Goal: Information Seeking & Learning: Find specific fact

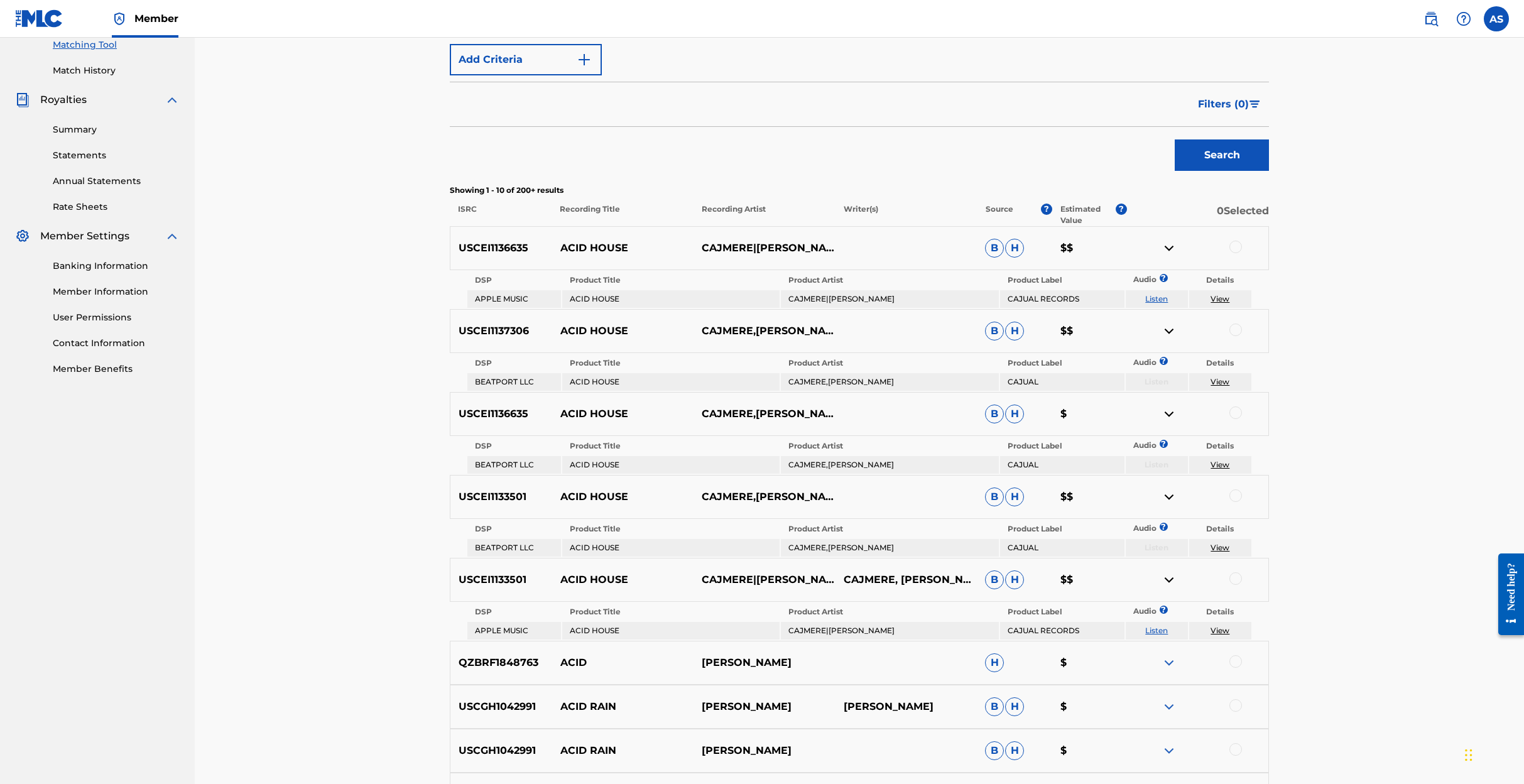
scroll to position [325, 0]
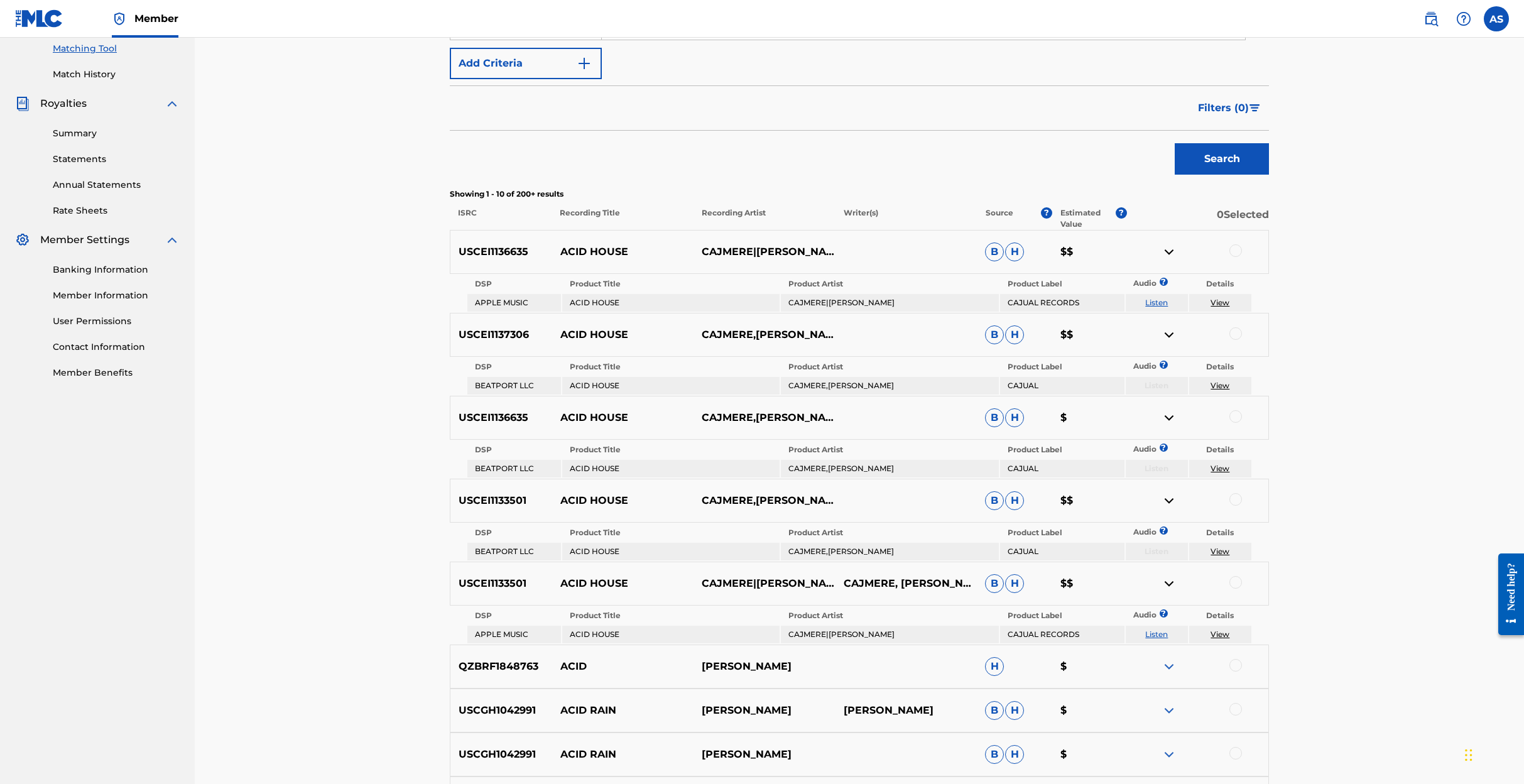
click at [48, 15] on img at bounding box center [39, 18] width 48 height 18
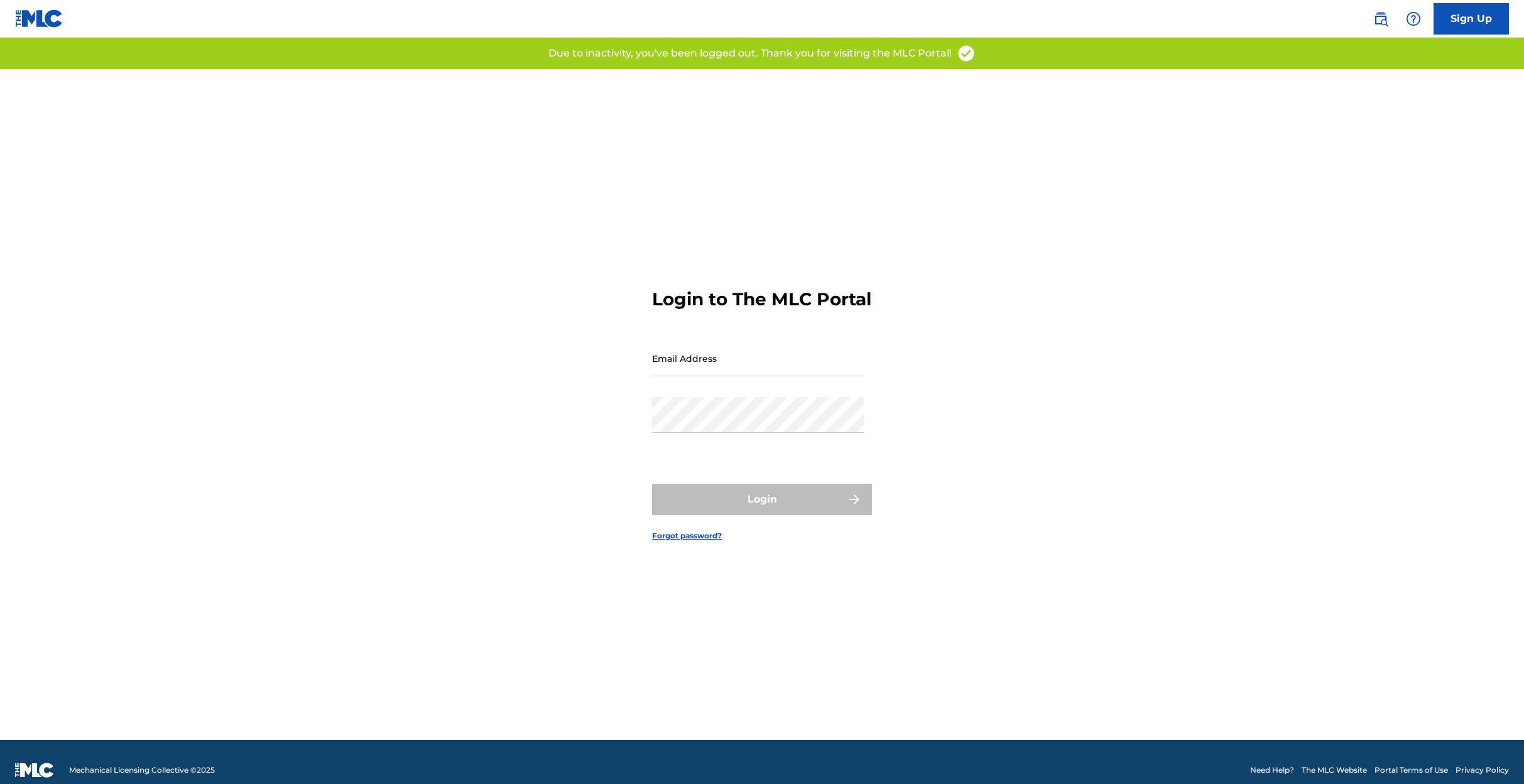
click at [681, 374] on input "Email Address" at bounding box center [758, 358] width 212 height 36
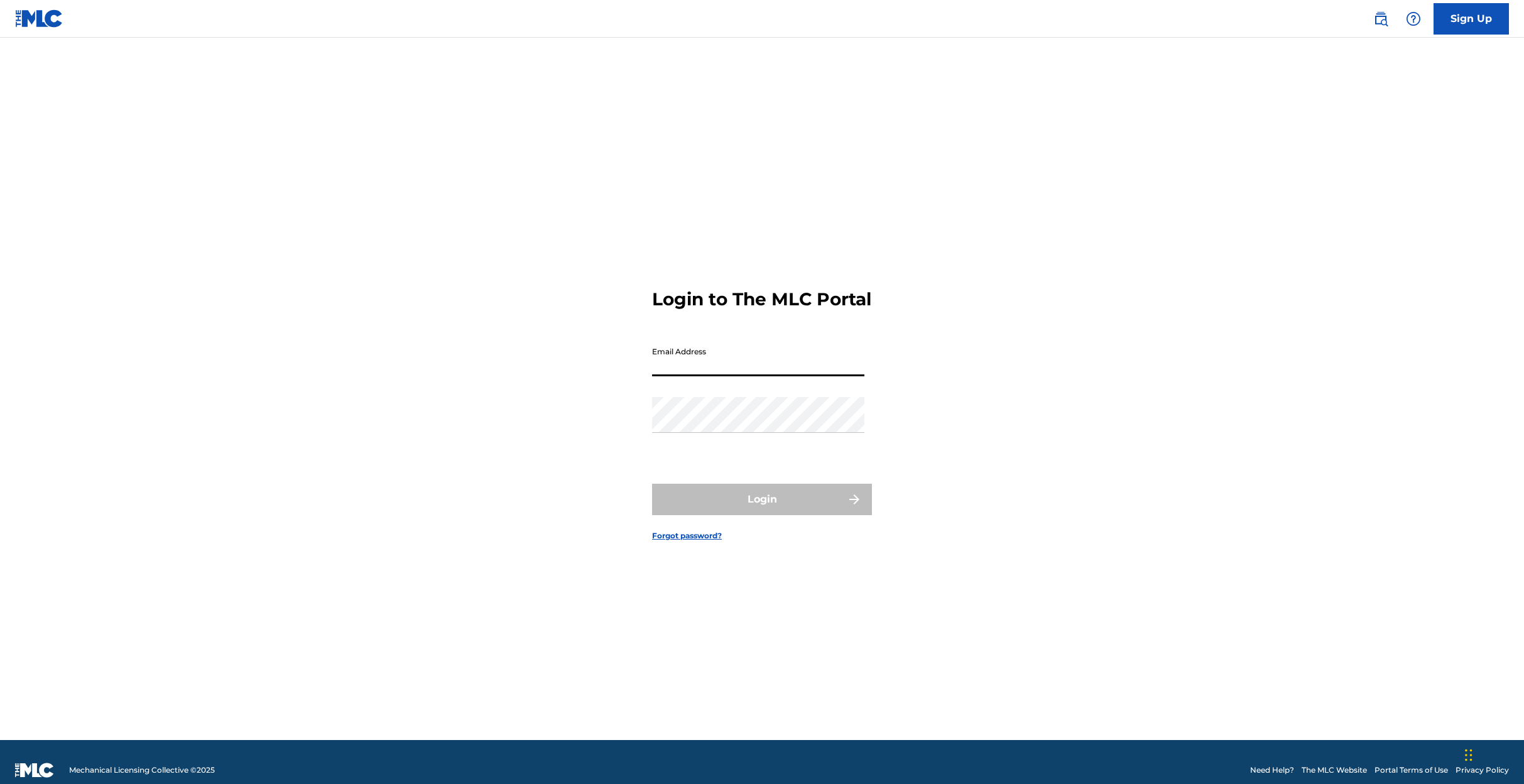
type input "[EMAIL_ADDRESS][DOMAIN_NAME]"
click at [758, 512] on button "Login" at bounding box center [762, 499] width 220 height 31
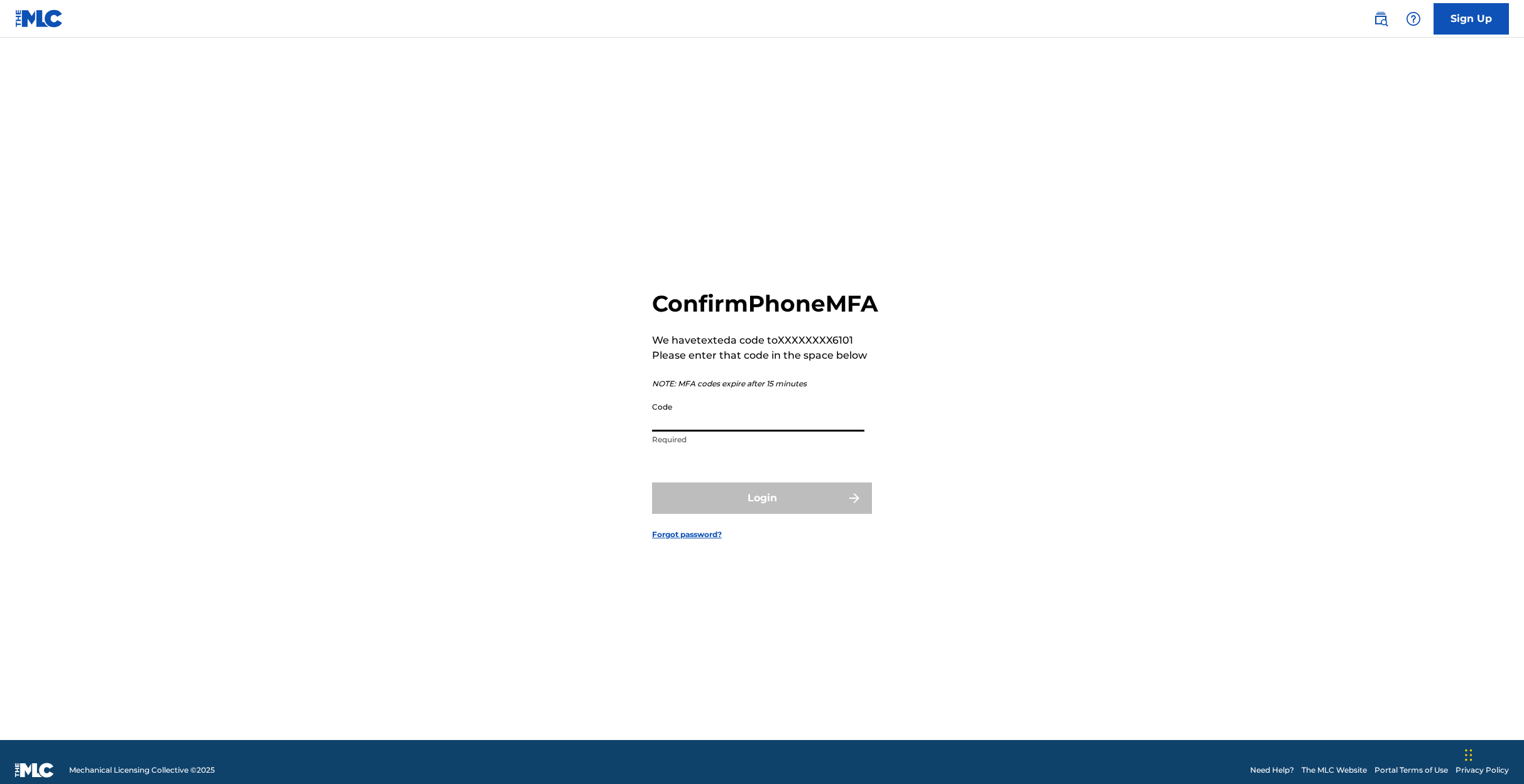
click at [701, 431] on input "Code" at bounding box center [758, 414] width 212 height 36
type input "223466"
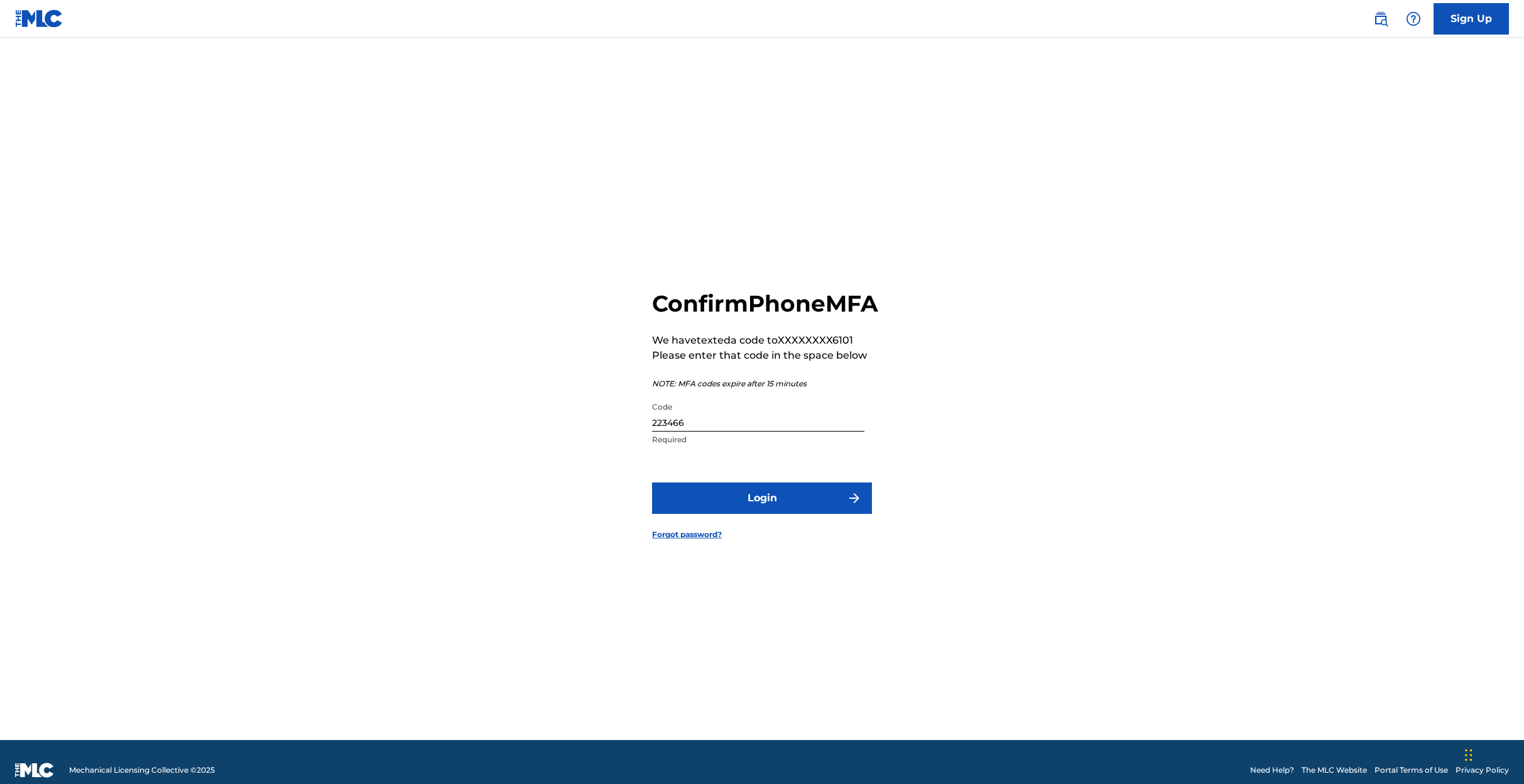
click at [757, 512] on button "Login" at bounding box center [762, 498] width 220 height 31
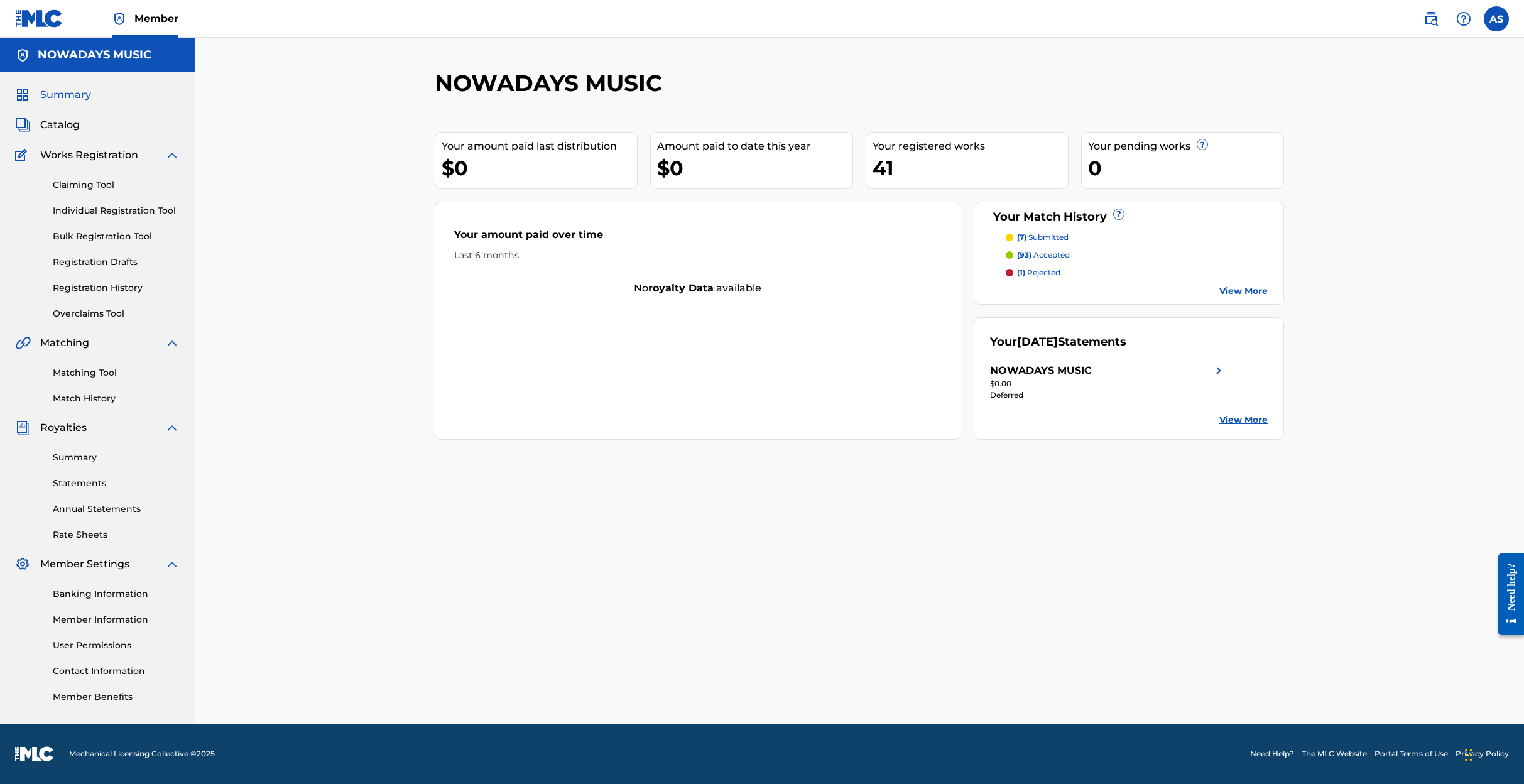
click at [69, 125] on span "Catalog" at bounding box center [59, 125] width 39 height 15
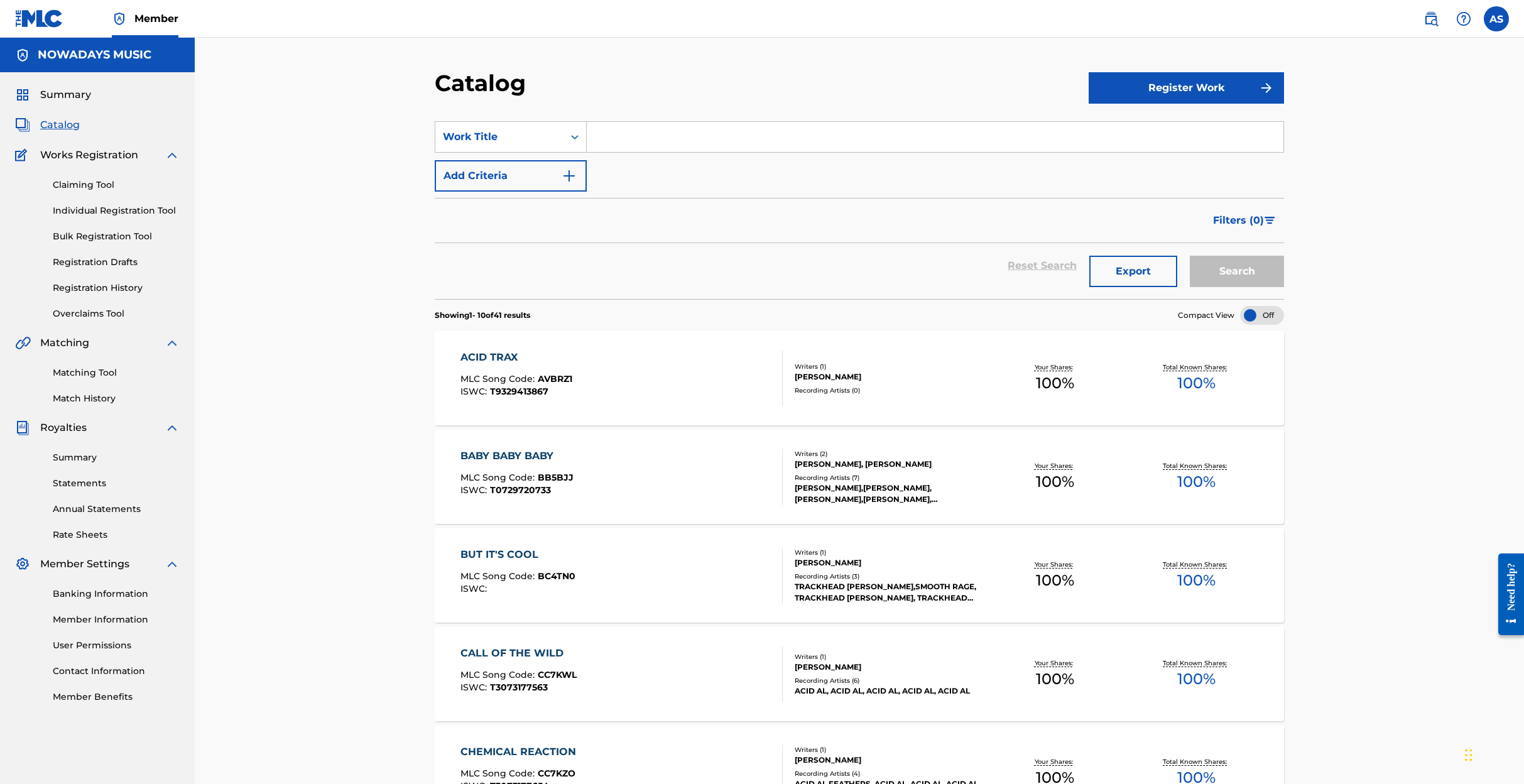
click at [616, 137] on input "Search Form" at bounding box center [934, 137] width 697 height 31
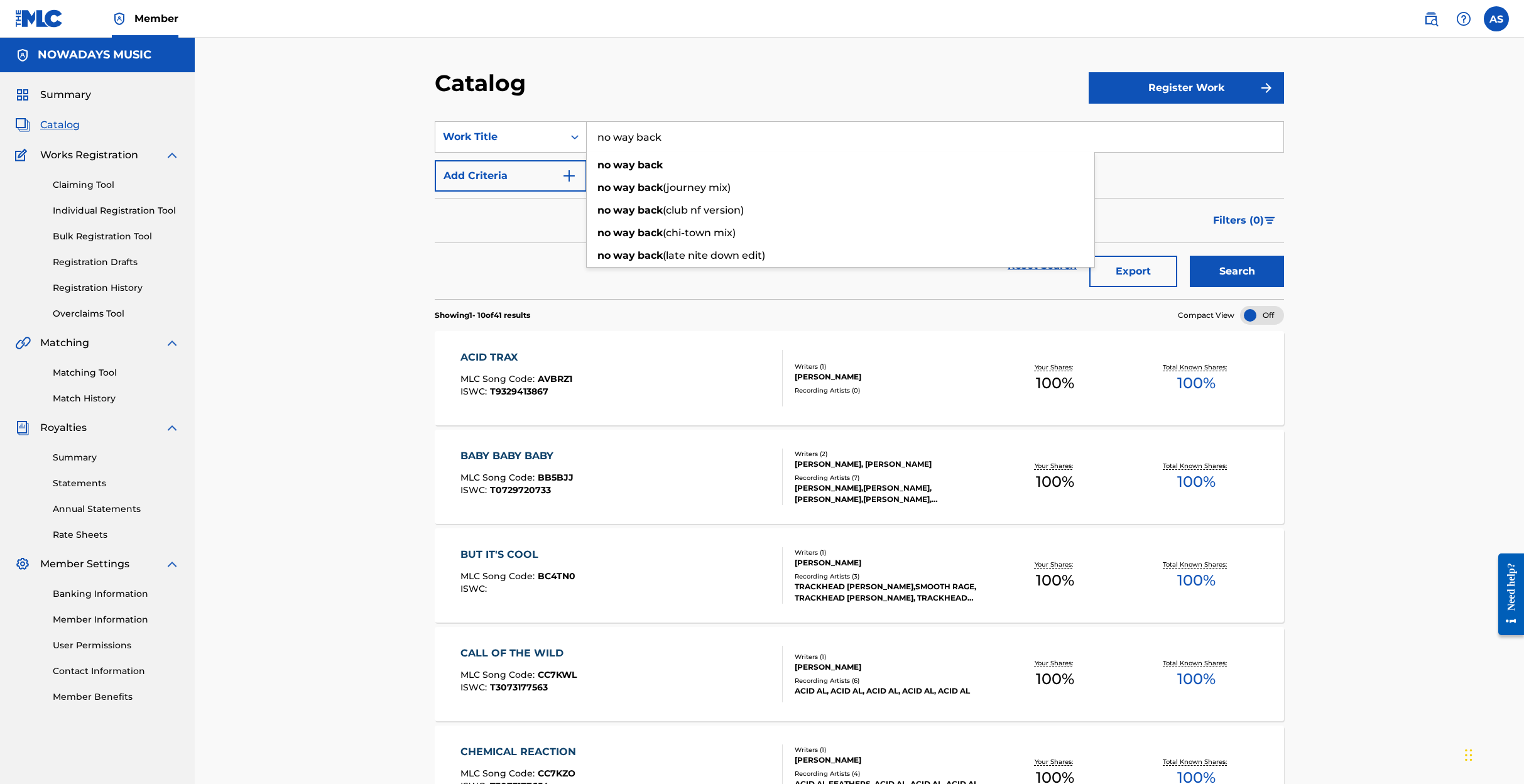
type input "no way back"
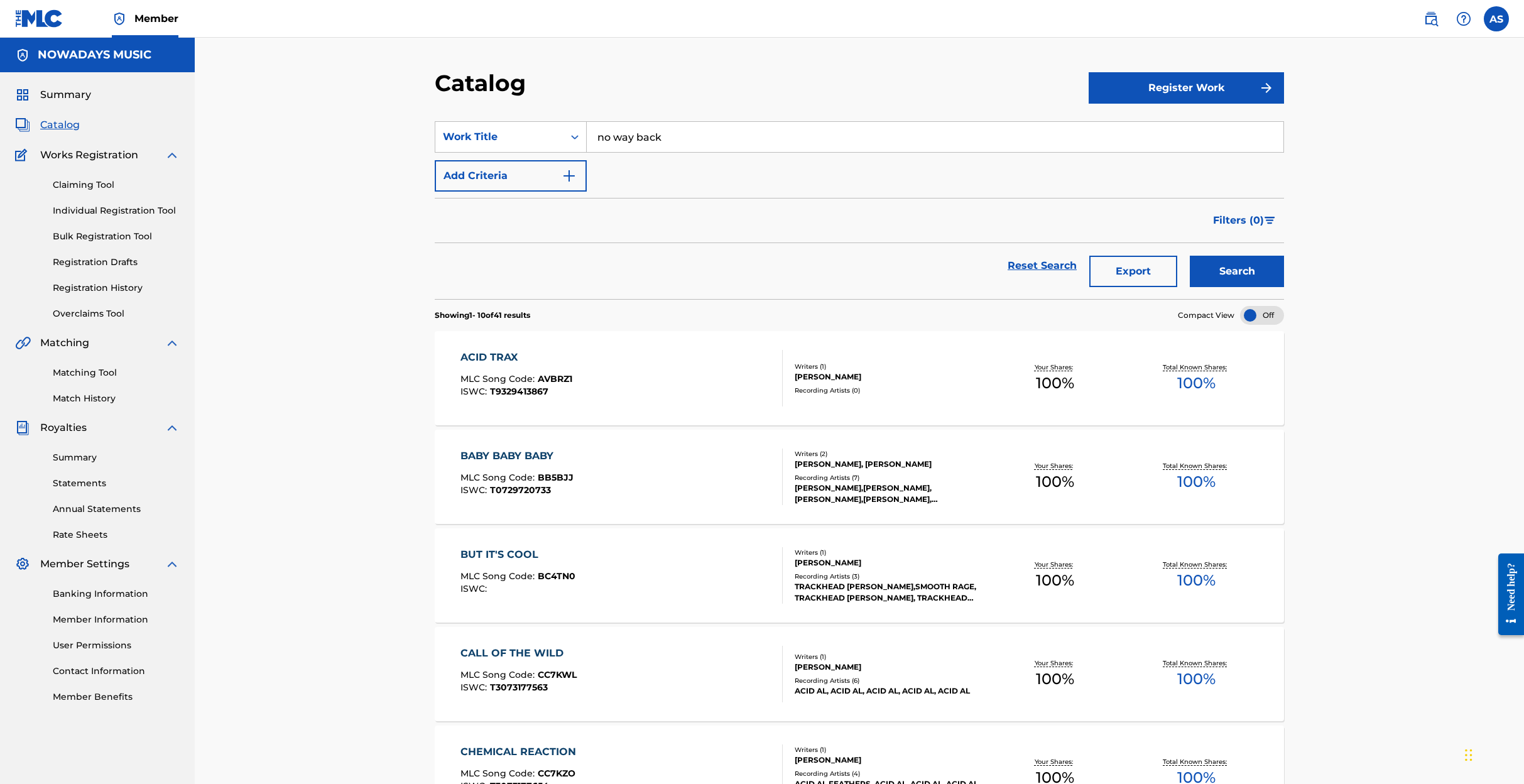
click at [1231, 264] on button "Search" at bounding box center [1236, 271] width 94 height 31
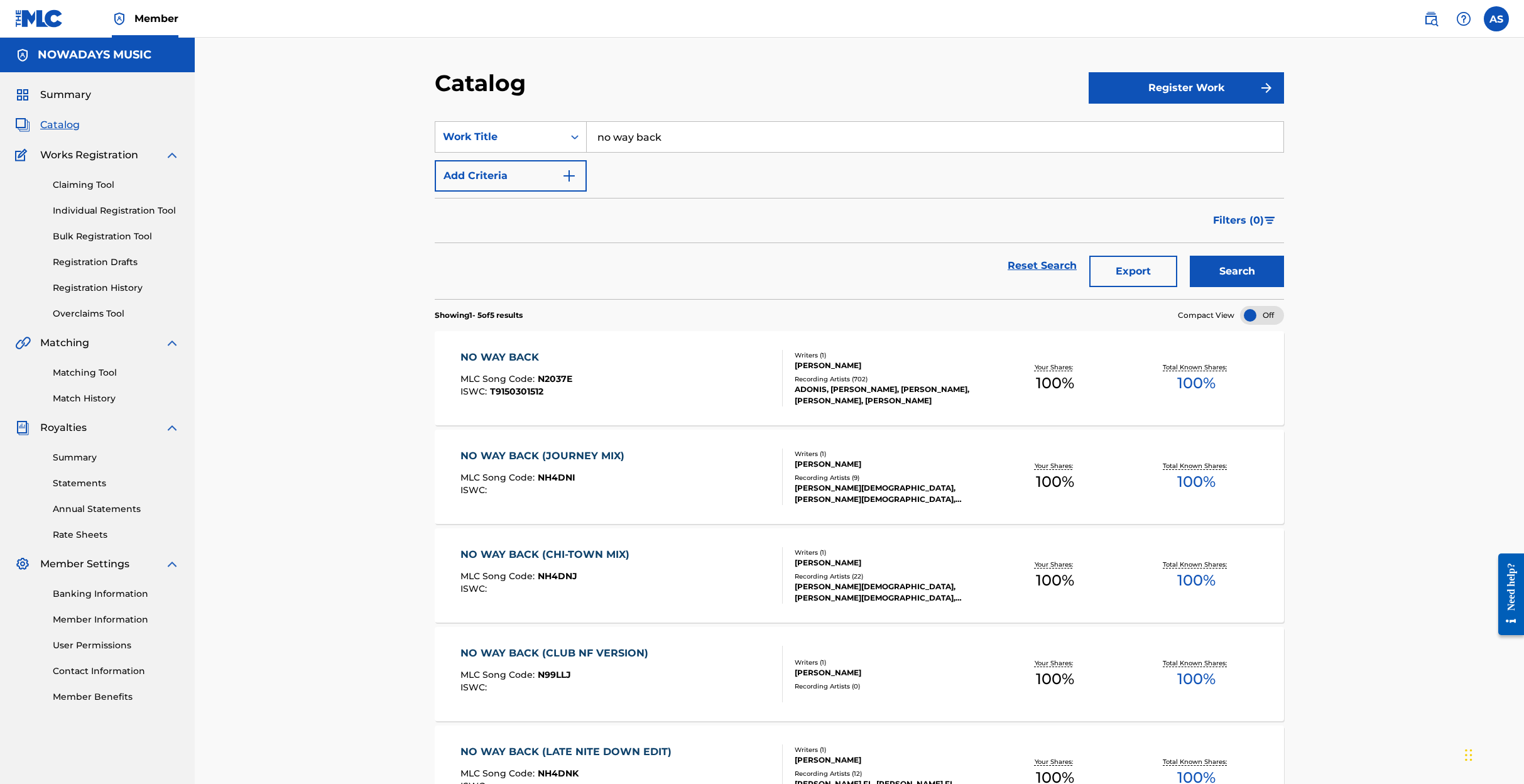
click at [91, 370] on link "Matching Tool" at bounding box center [116, 373] width 127 height 13
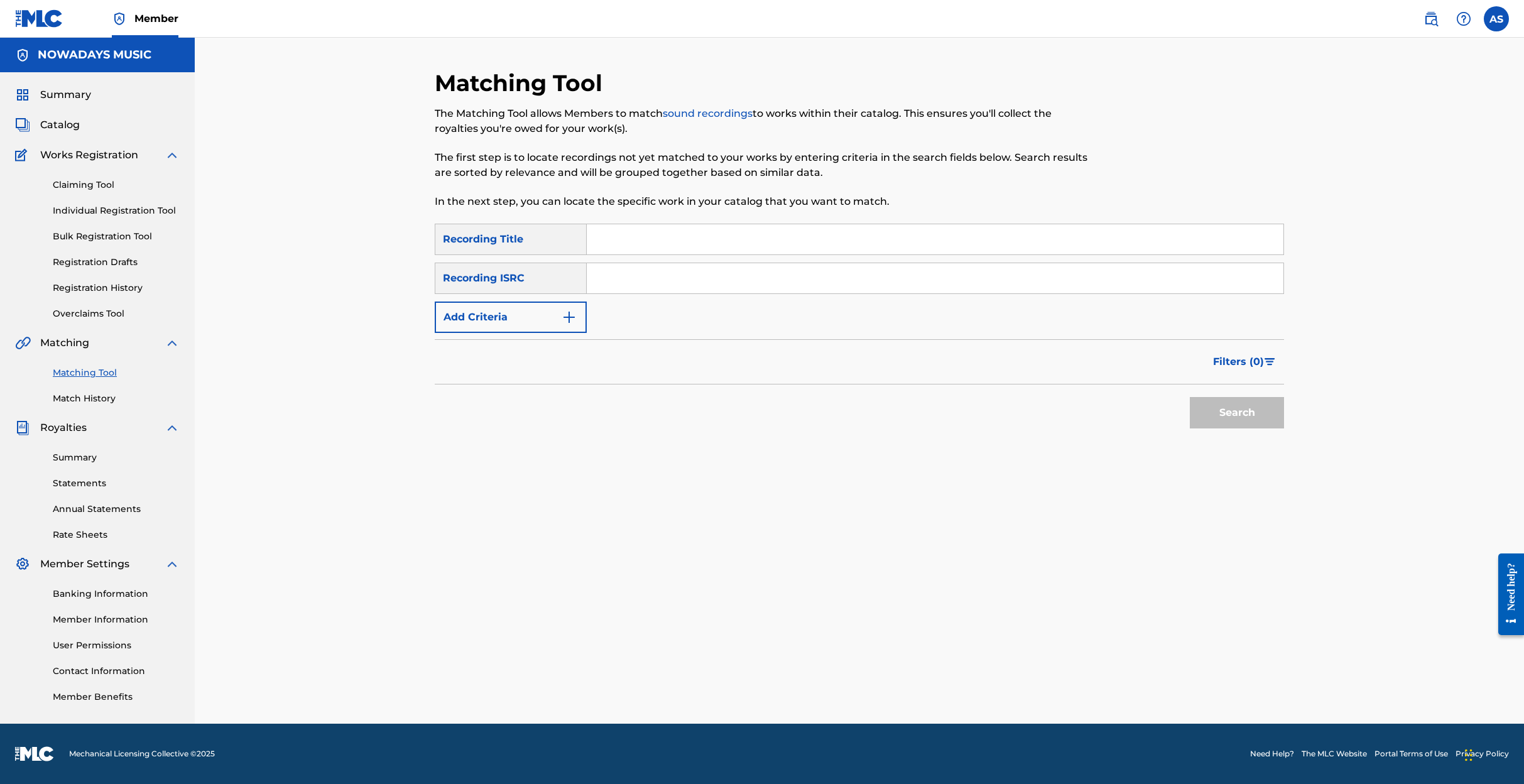
click at [628, 242] on input "Search Form" at bounding box center [934, 239] width 697 height 31
type input "no way back"
click at [570, 318] on img "Search Form" at bounding box center [569, 317] width 15 height 15
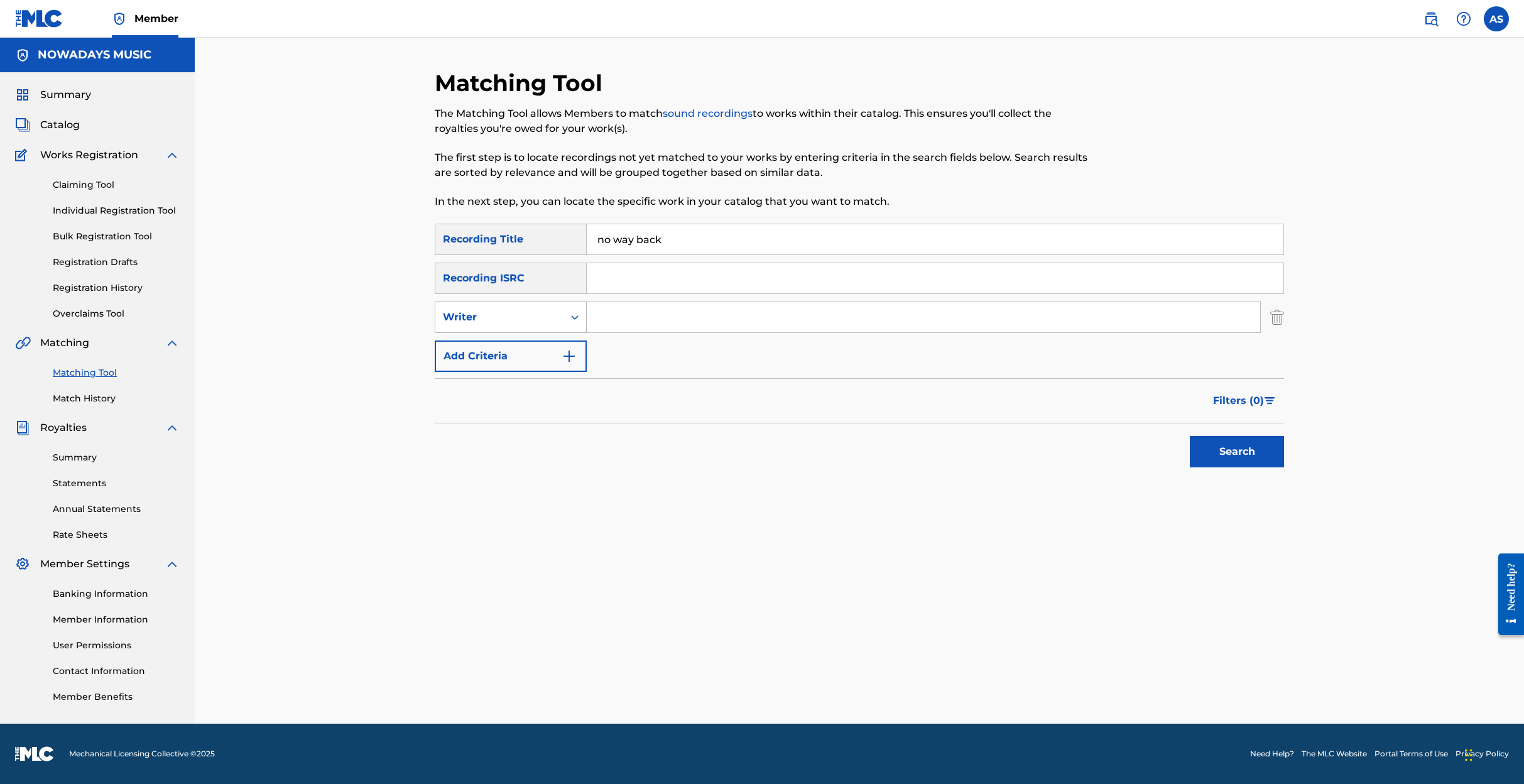
click at [574, 314] on icon "Search Form" at bounding box center [575, 317] width 13 height 13
click at [542, 347] on div "Recording Artist" at bounding box center [511, 348] width 151 height 31
click at [603, 320] on input "Search Form" at bounding box center [923, 317] width 673 height 31
type input "adonis"
click at [1243, 447] on button "Search" at bounding box center [1236, 451] width 94 height 31
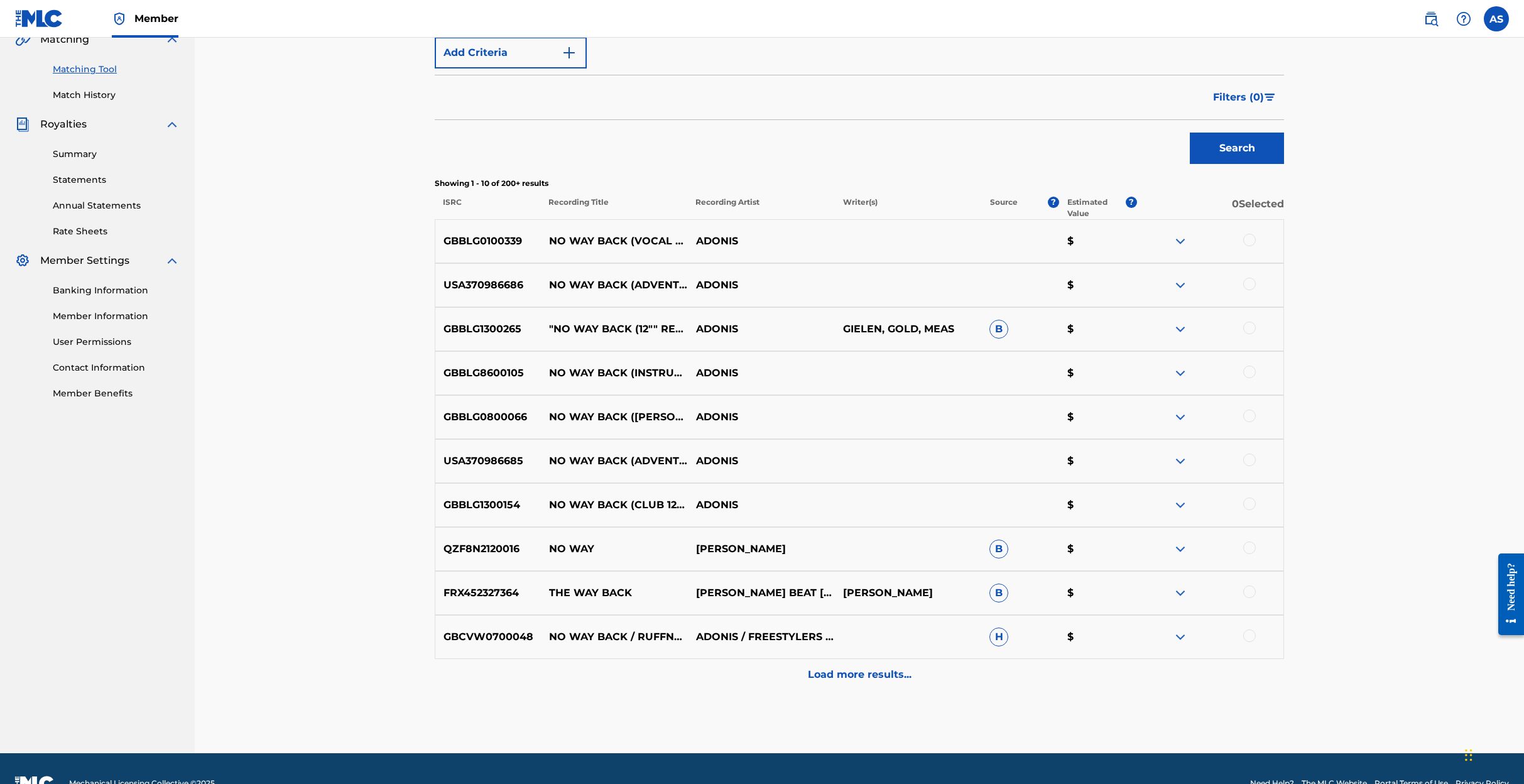
scroll to position [306, 0]
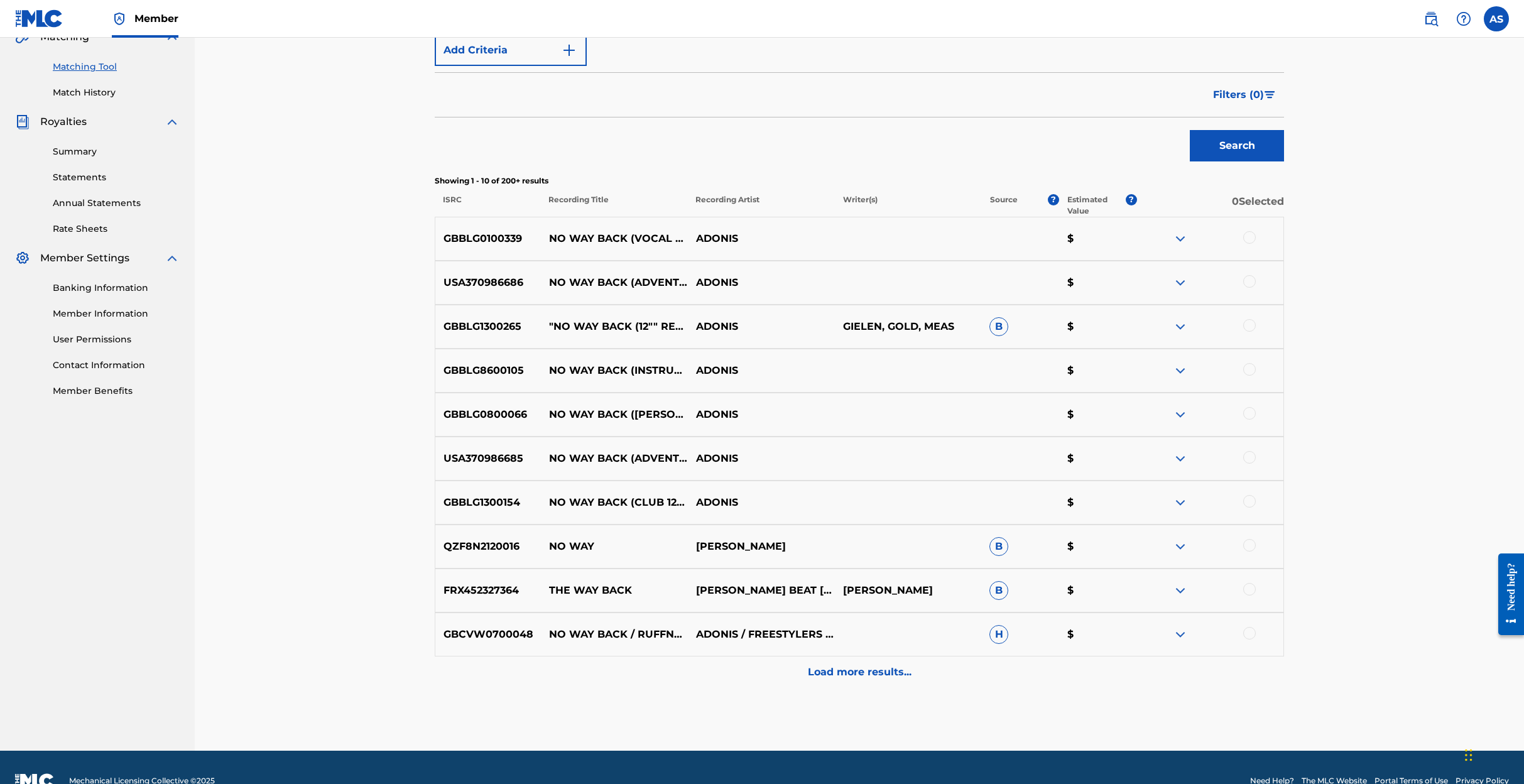
click at [1179, 457] on img at bounding box center [1180, 458] width 15 height 15
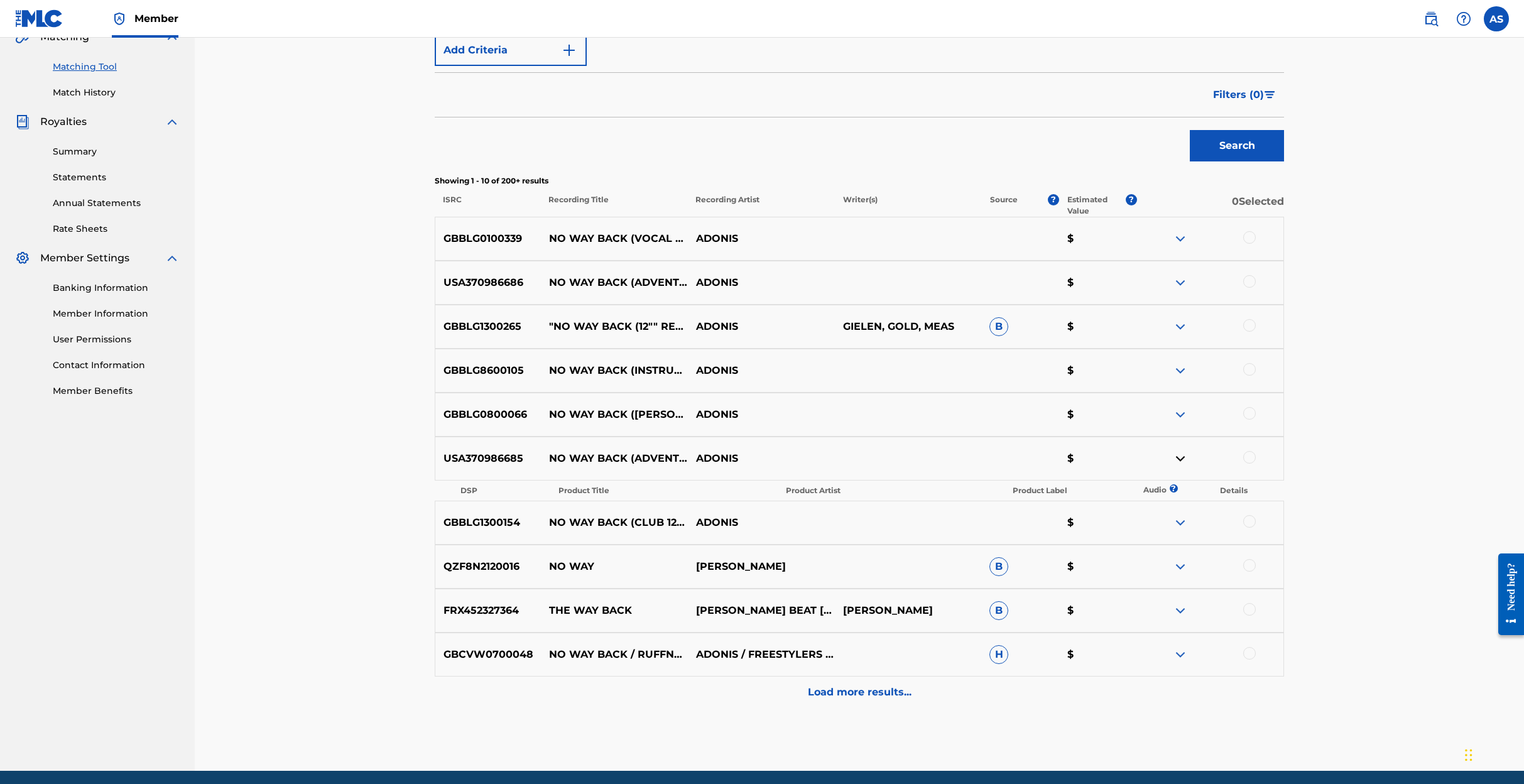
scroll to position [307, 0]
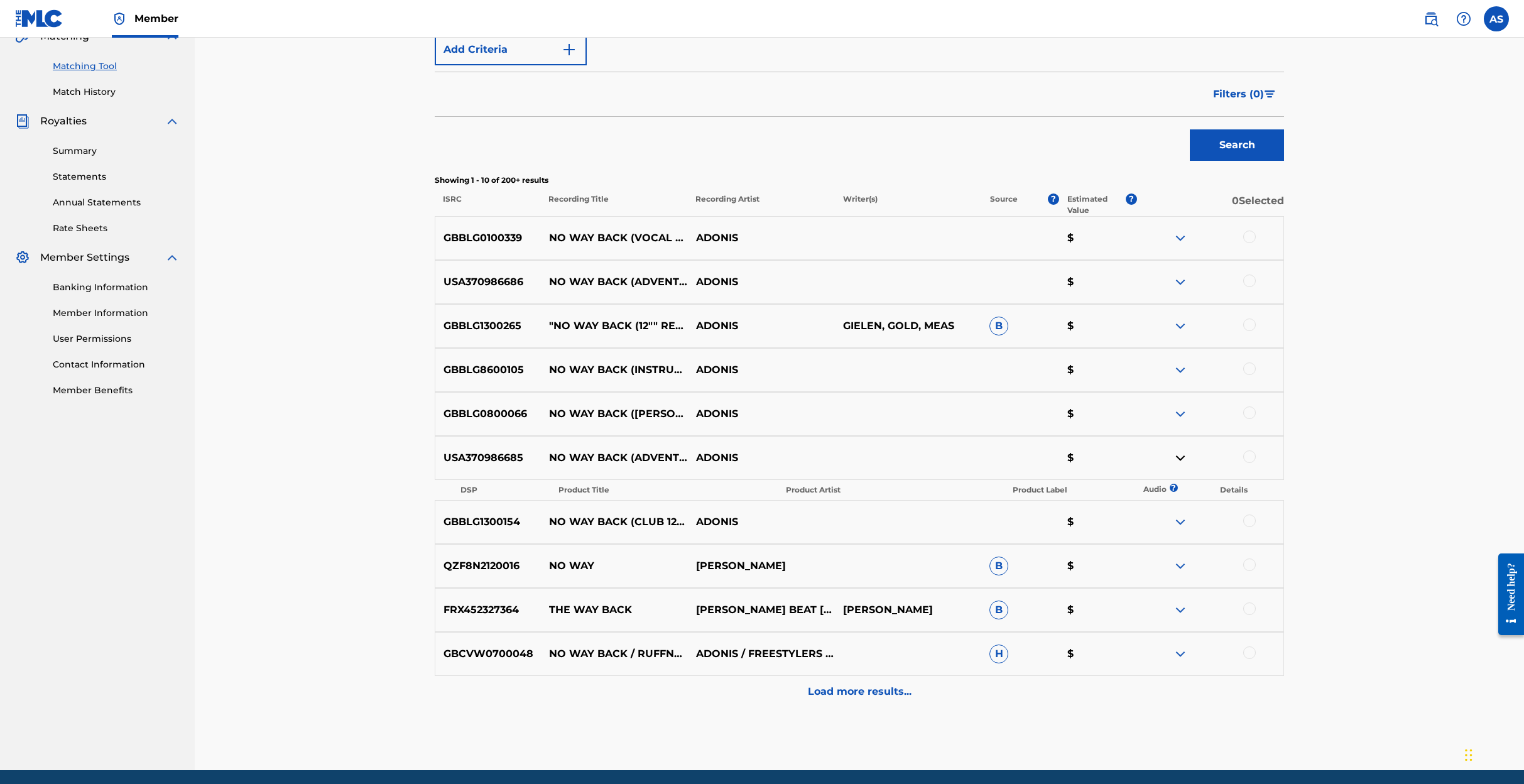
click at [1183, 458] on img at bounding box center [1180, 458] width 15 height 15
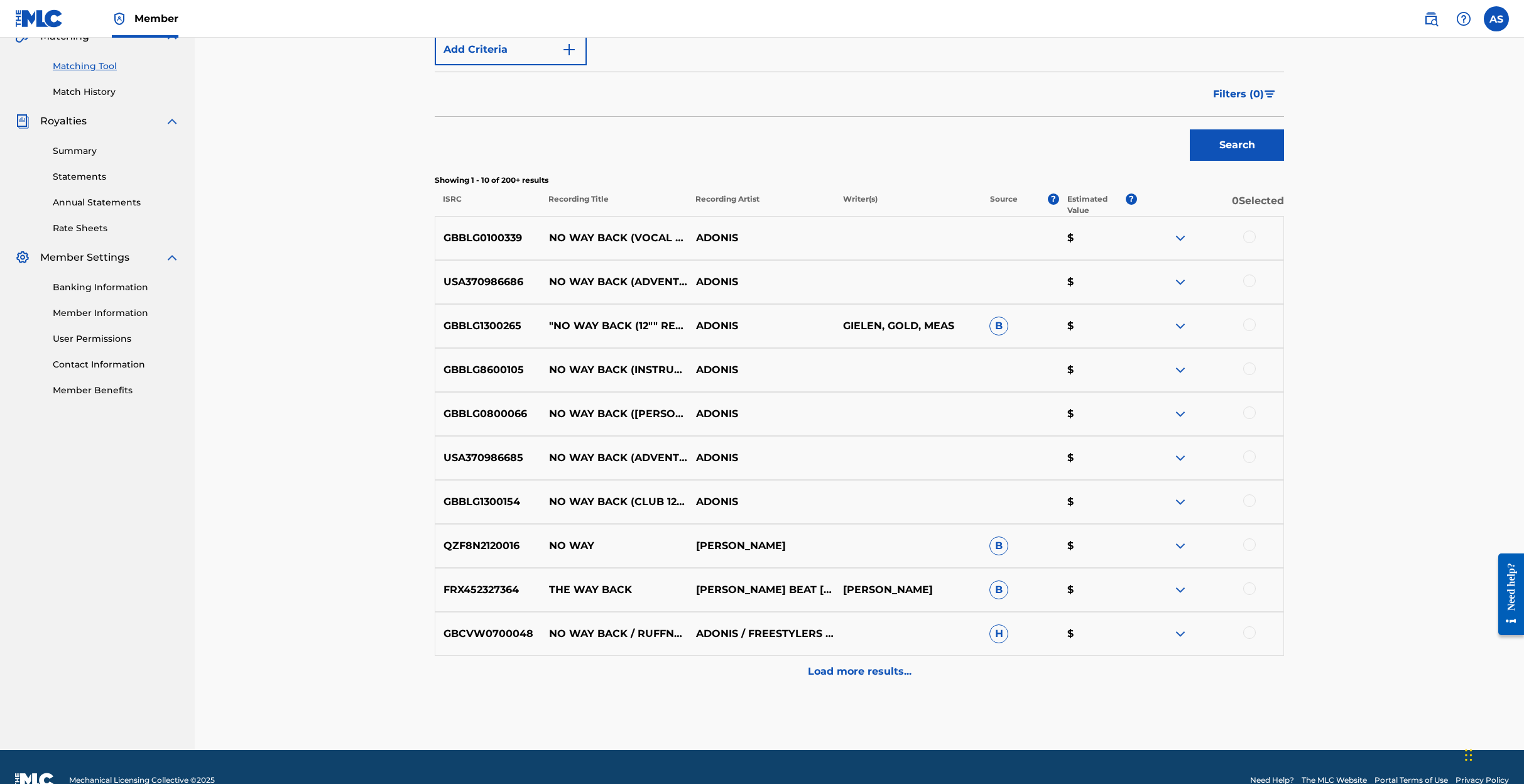
click at [1179, 410] on img at bounding box center [1180, 414] width 15 height 15
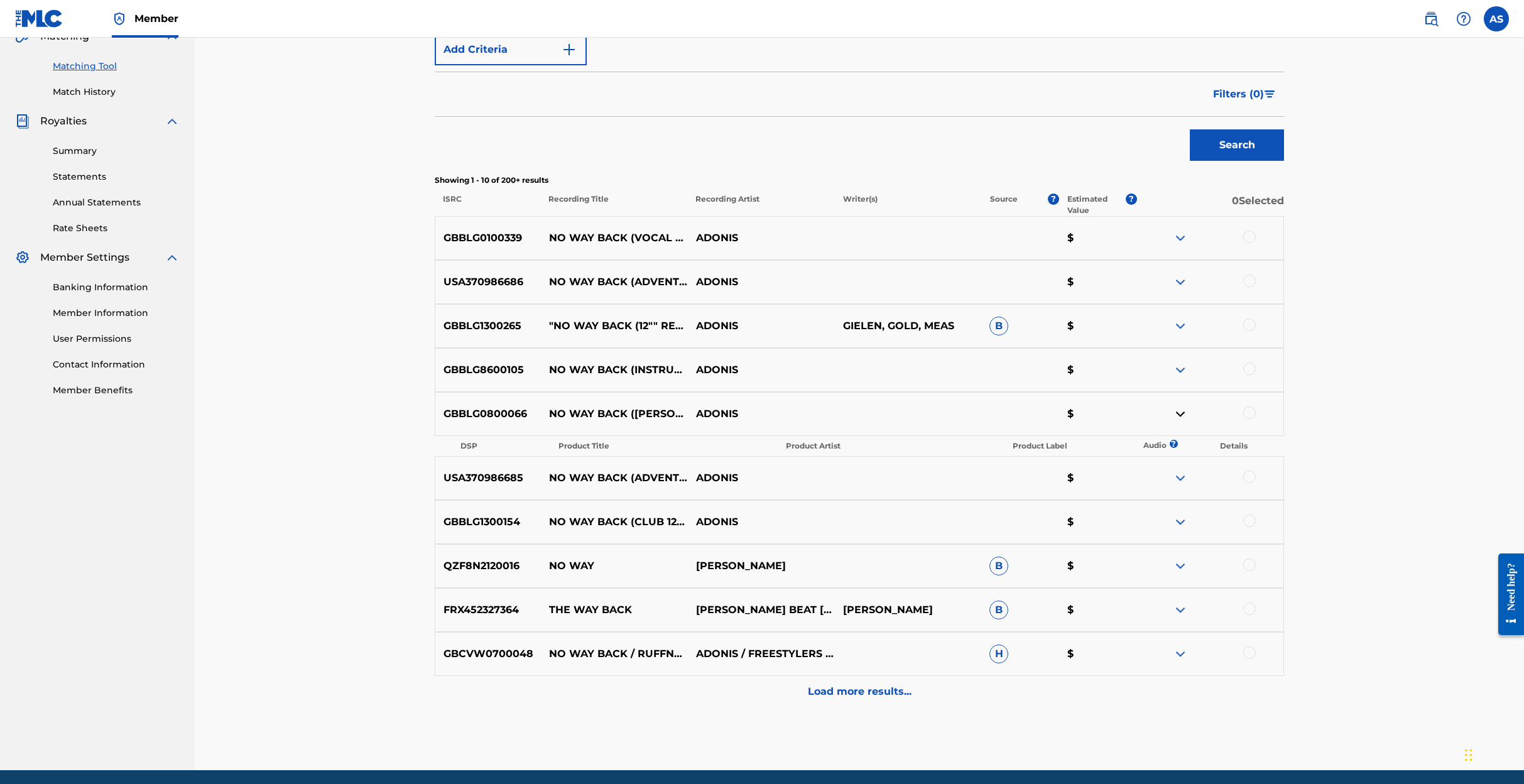
click at [1182, 477] on img at bounding box center [1180, 478] width 15 height 15
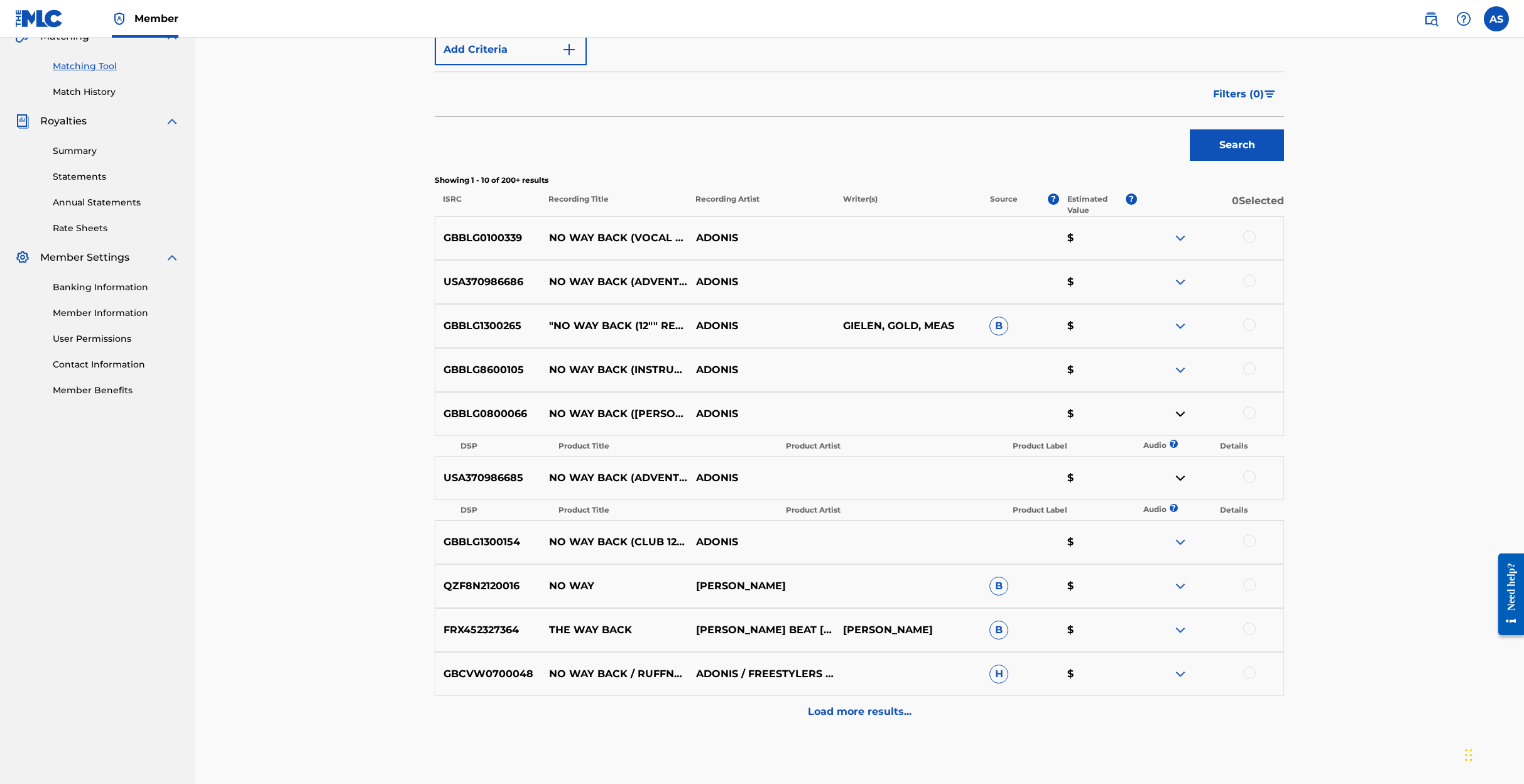
click at [1179, 541] on img at bounding box center [1180, 541] width 15 height 15
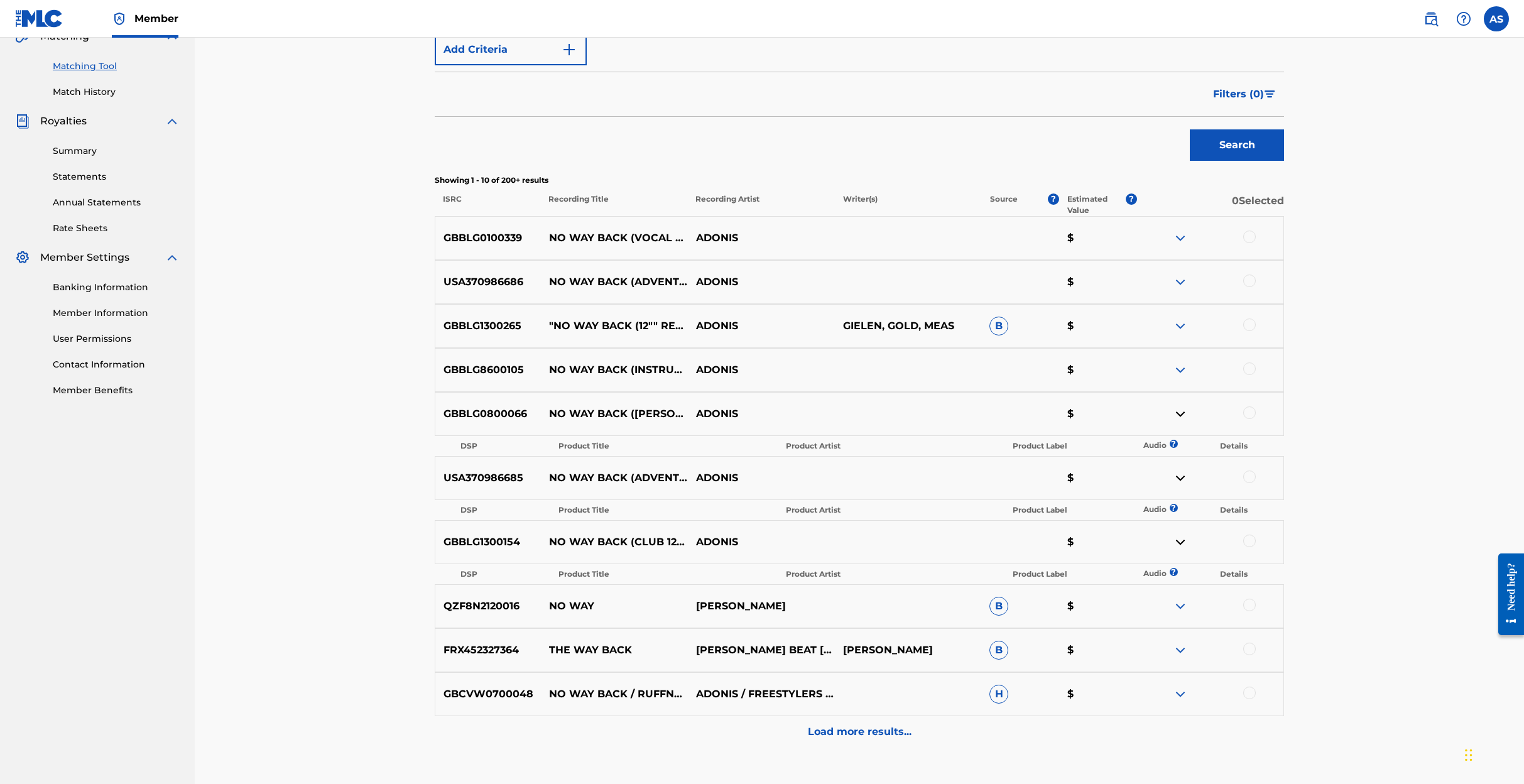
click at [1179, 368] on img at bounding box center [1180, 370] width 15 height 15
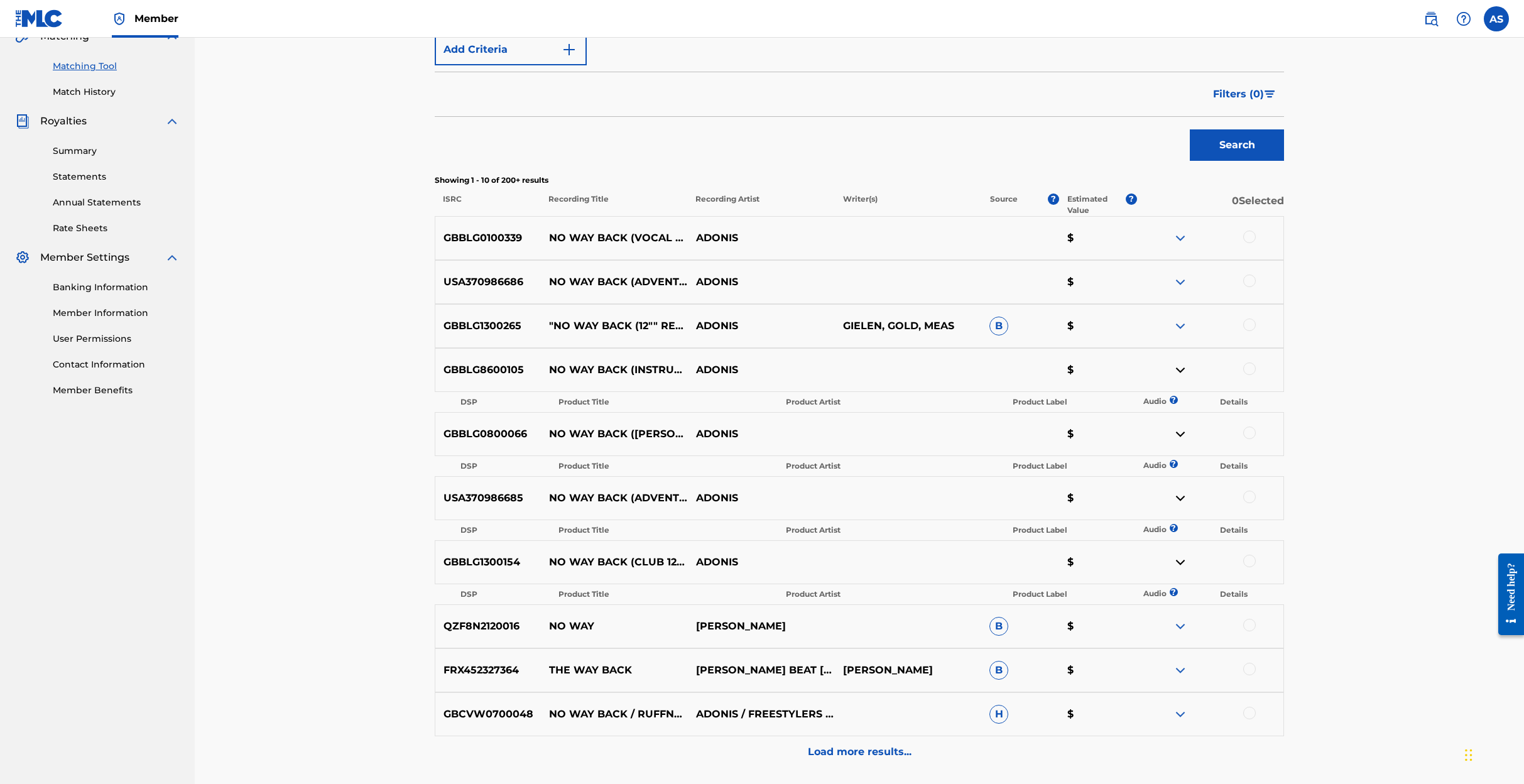
click at [1180, 324] on img at bounding box center [1180, 325] width 15 height 15
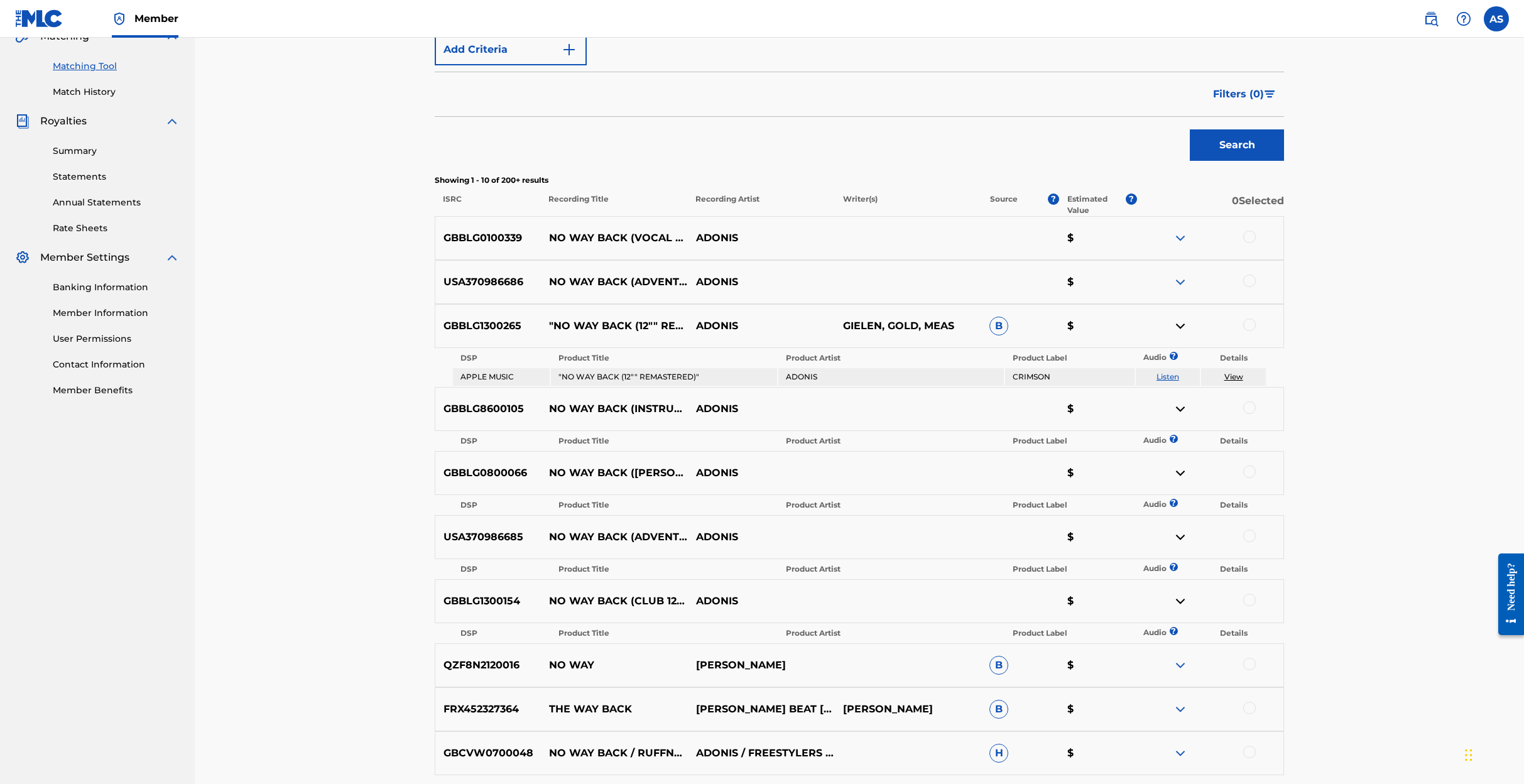
click at [1183, 282] on img at bounding box center [1180, 282] width 15 height 15
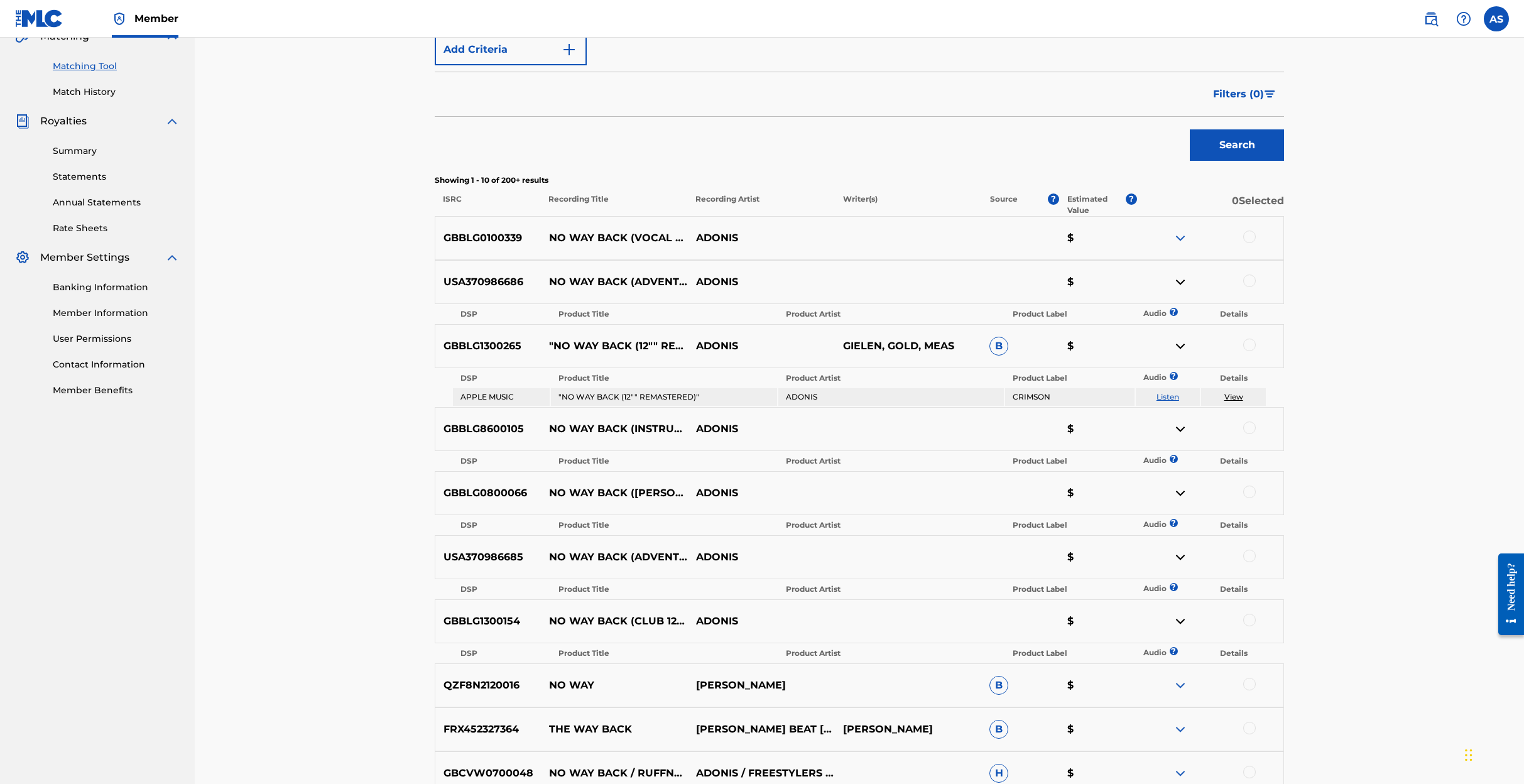
click at [1182, 233] on img at bounding box center [1180, 238] width 15 height 15
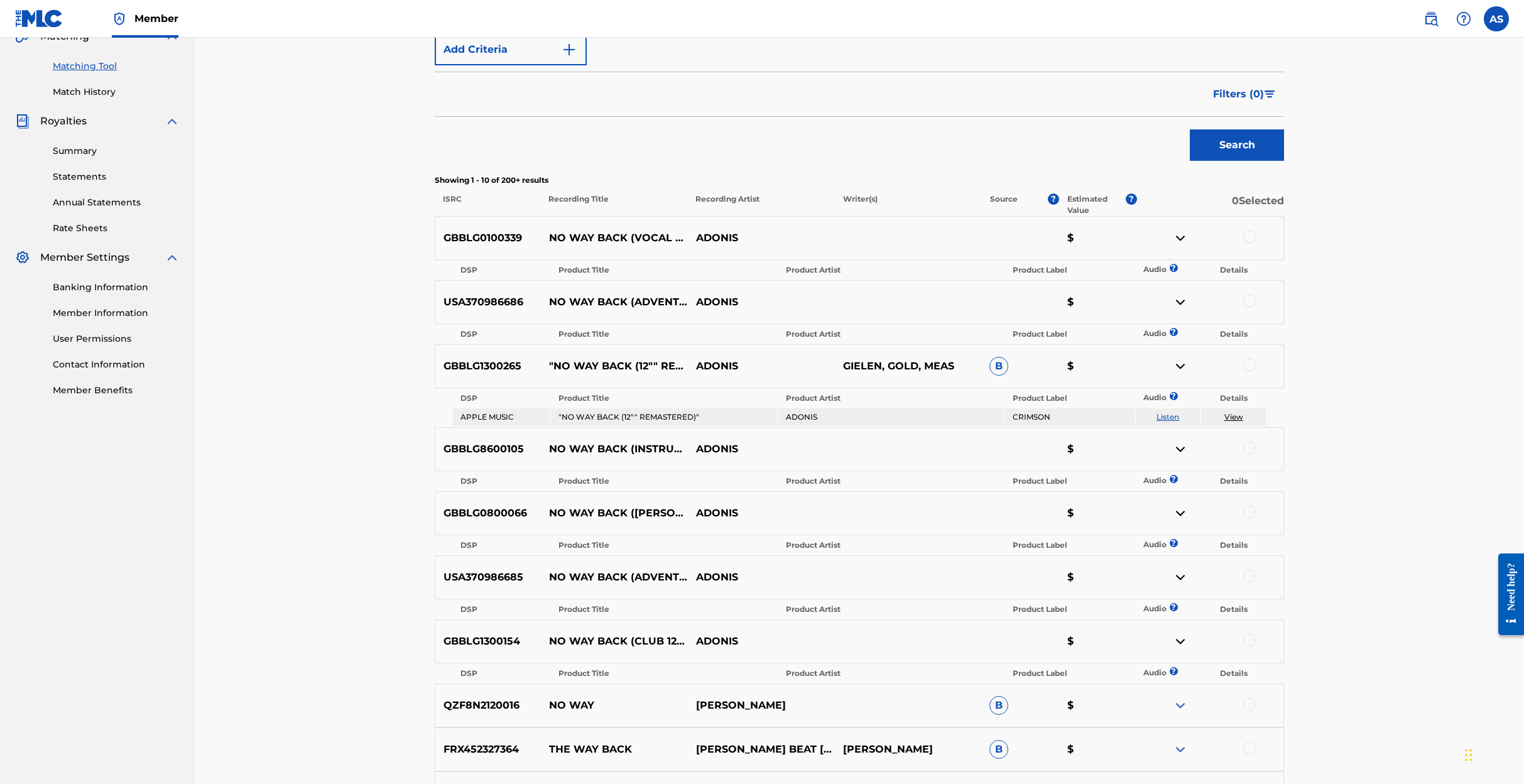
click at [1229, 416] on link "View" at bounding box center [1233, 417] width 18 height 10
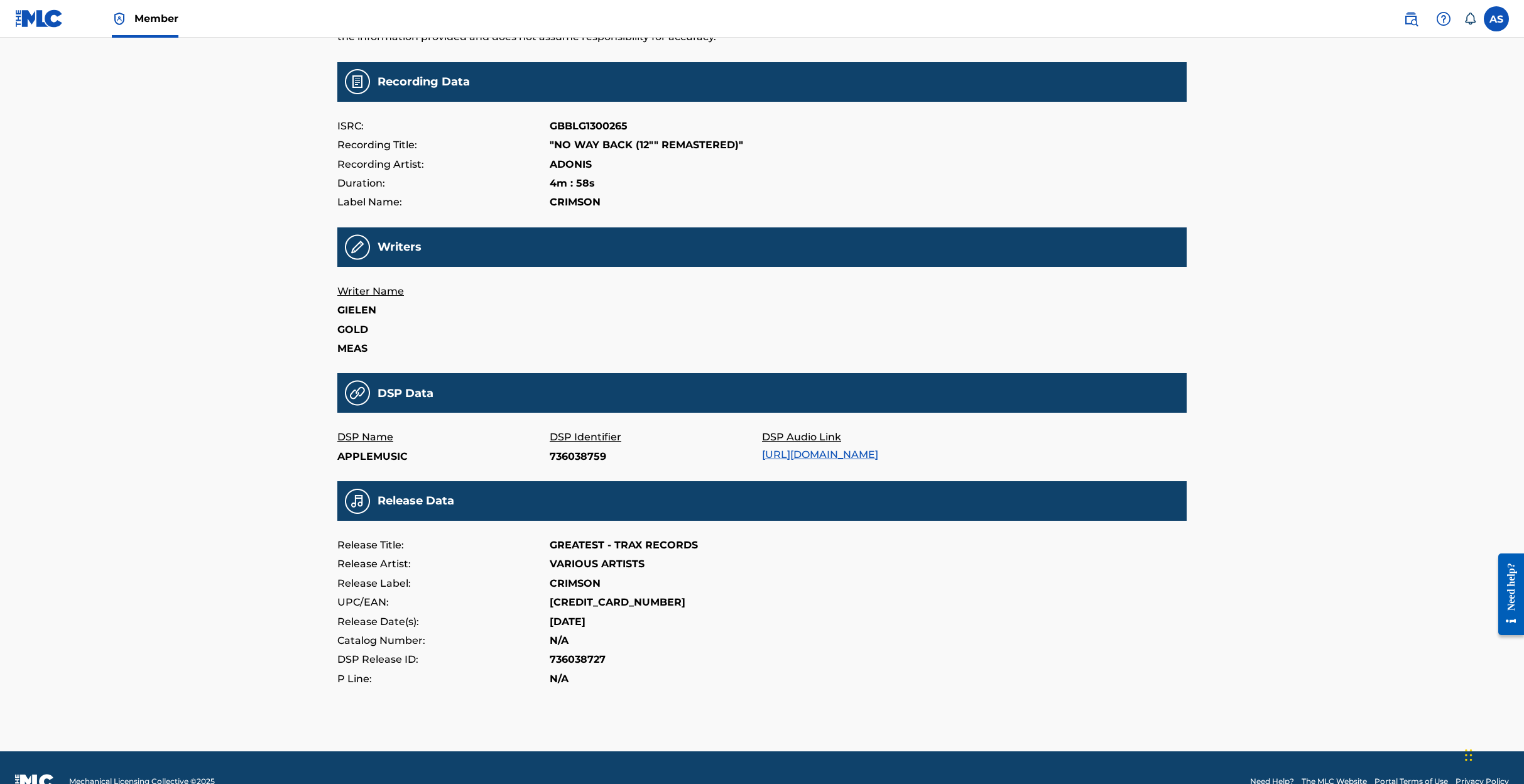
scroll to position [120, 0]
